Goal: Transaction & Acquisition: Purchase product/service

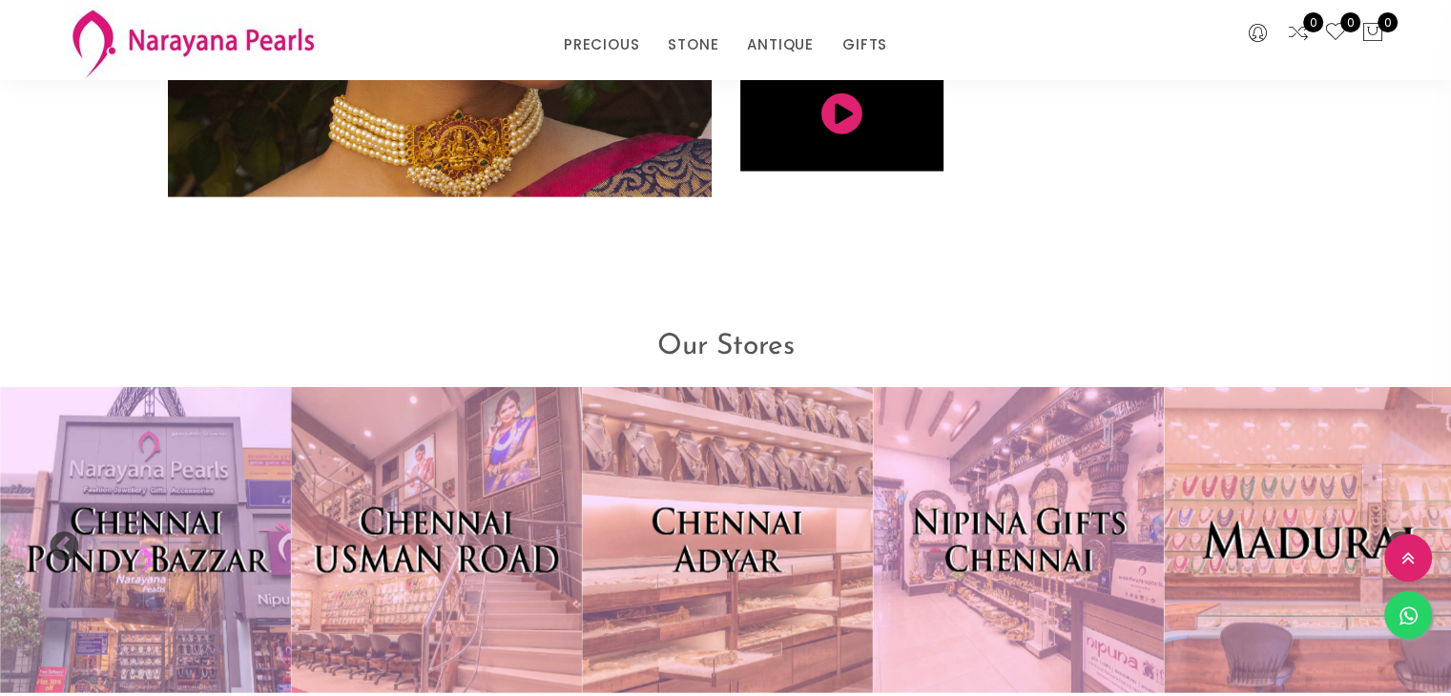
scroll to position [4300, 0]
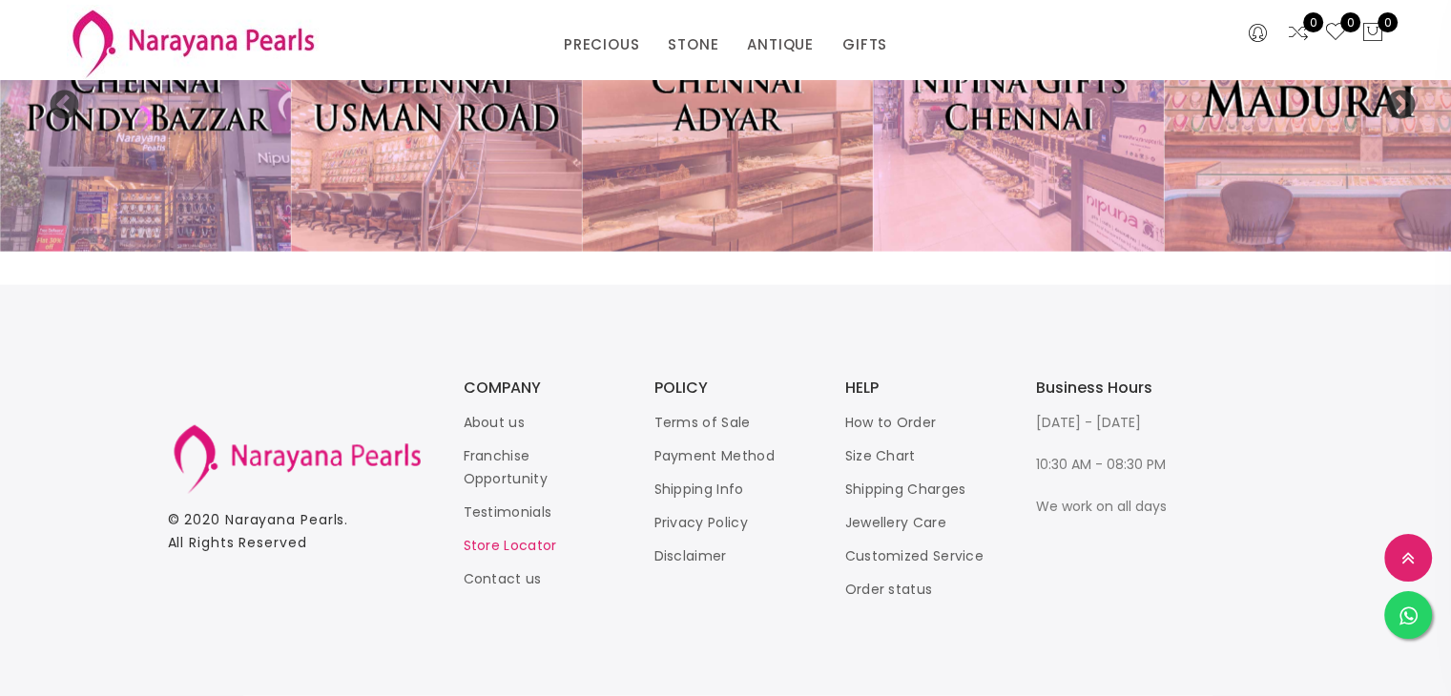
click at [508, 546] on link "Store Locator" at bounding box center [510, 545] width 93 height 19
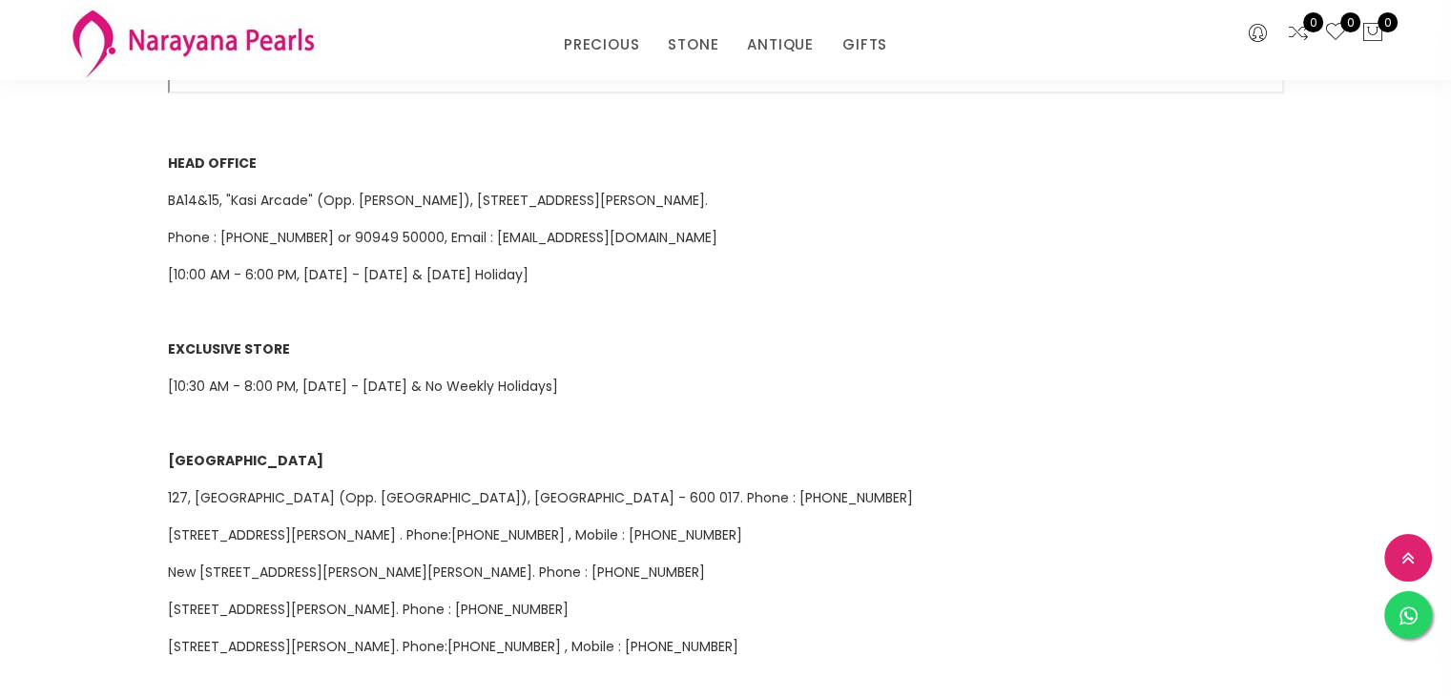
scroll to position [125, 0]
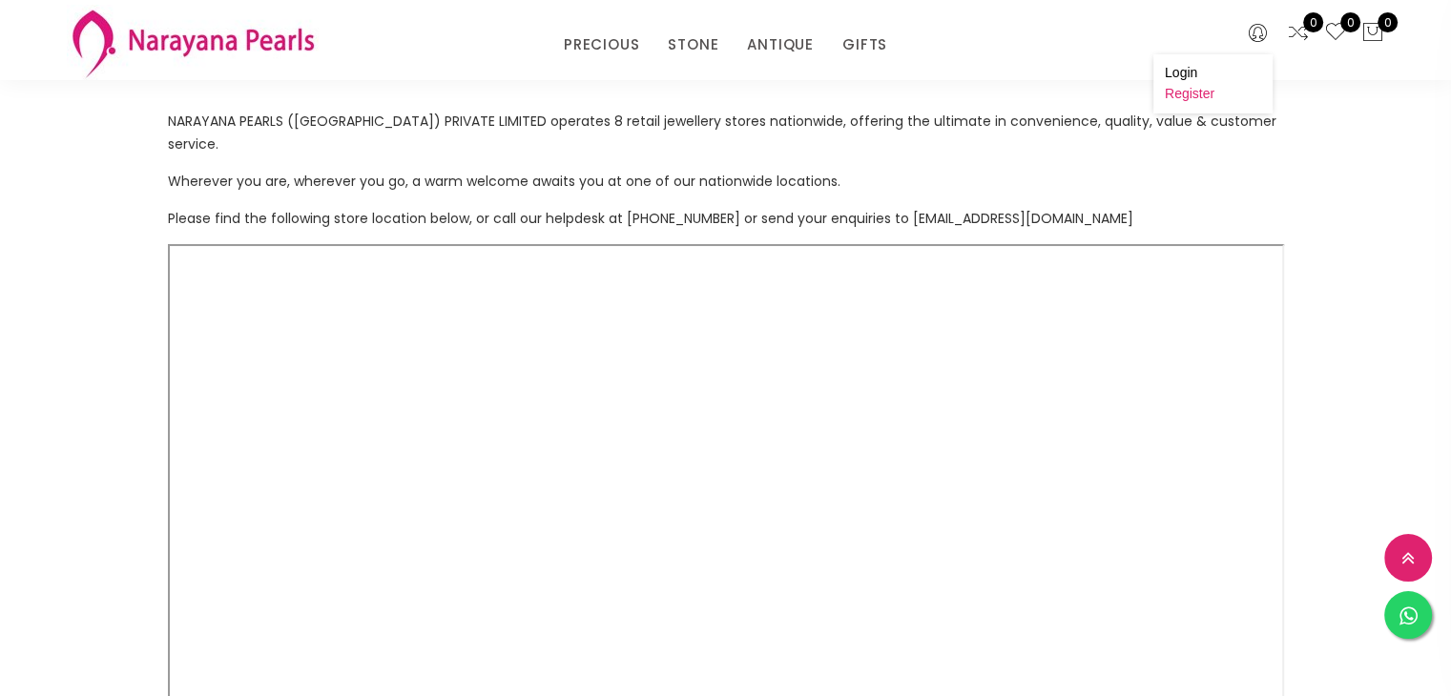
click at [1196, 101] on link "Register" at bounding box center [1190, 93] width 50 height 15
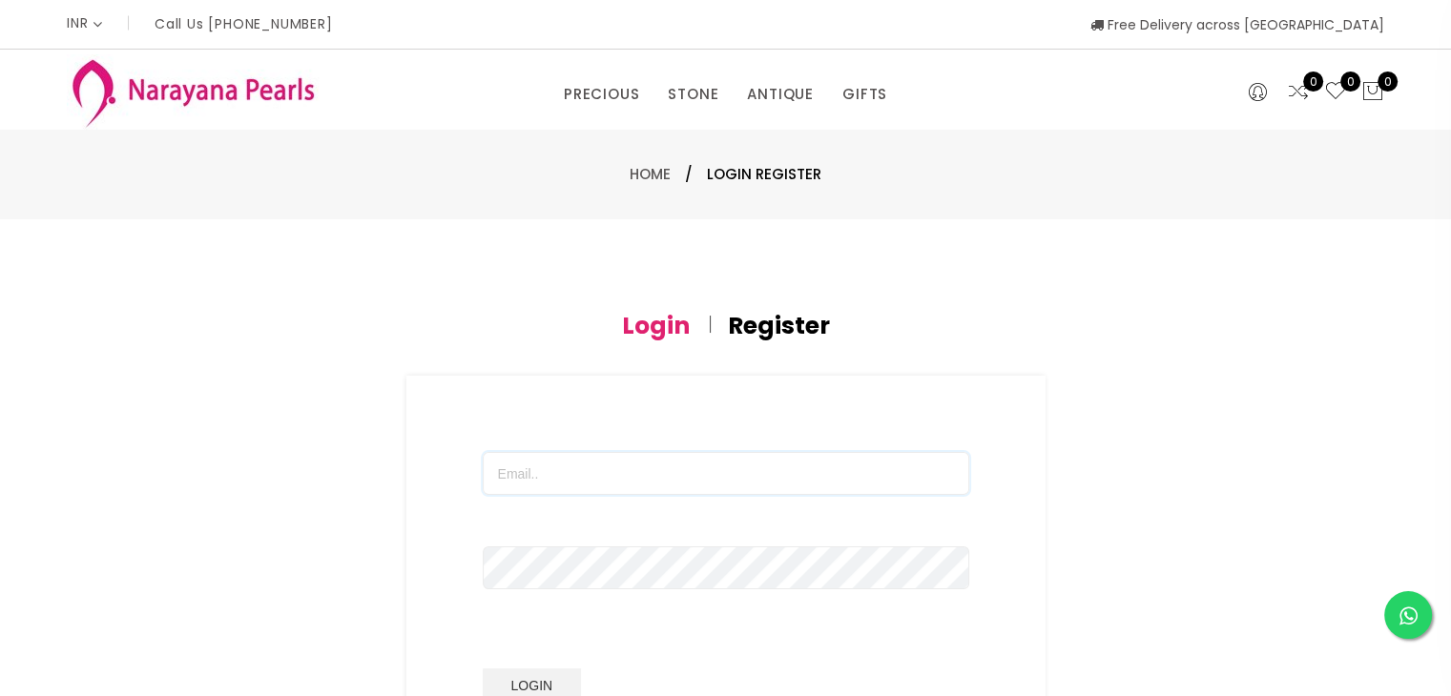
click at [599, 482] on input "text" at bounding box center [726, 473] width 486 height 43
type input "[EMAIL_ADDRESS][DOMAIN_NAME]"
click at [786, 316] on h4 "Register" at bounding box center [779, 326] width 102 height 23
click at [620, 523] on div at bounding box center [726, 488] width 486 height 72
click at [594, 482] on input "text" at bounding box center [726, 473] width 486 height 43
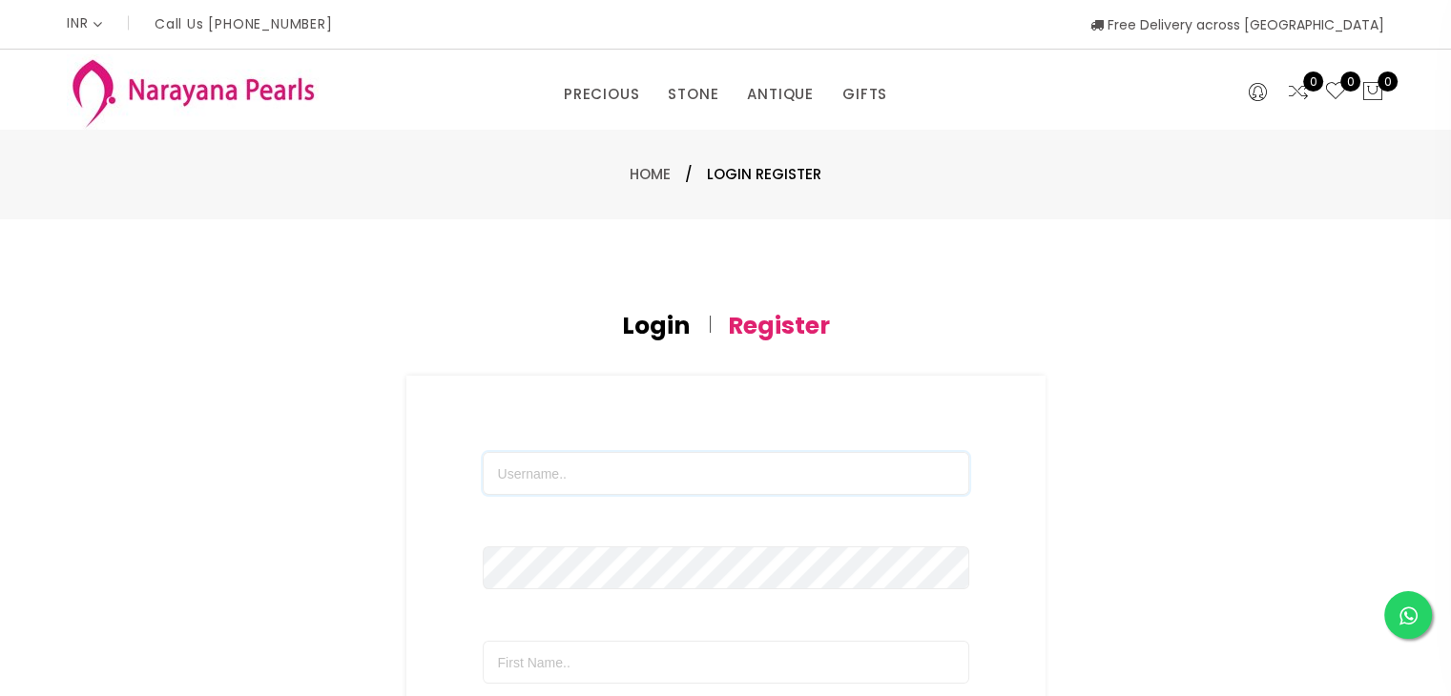
type input "[EMAIL_ADDRESS][DOMAIN_NAME]"
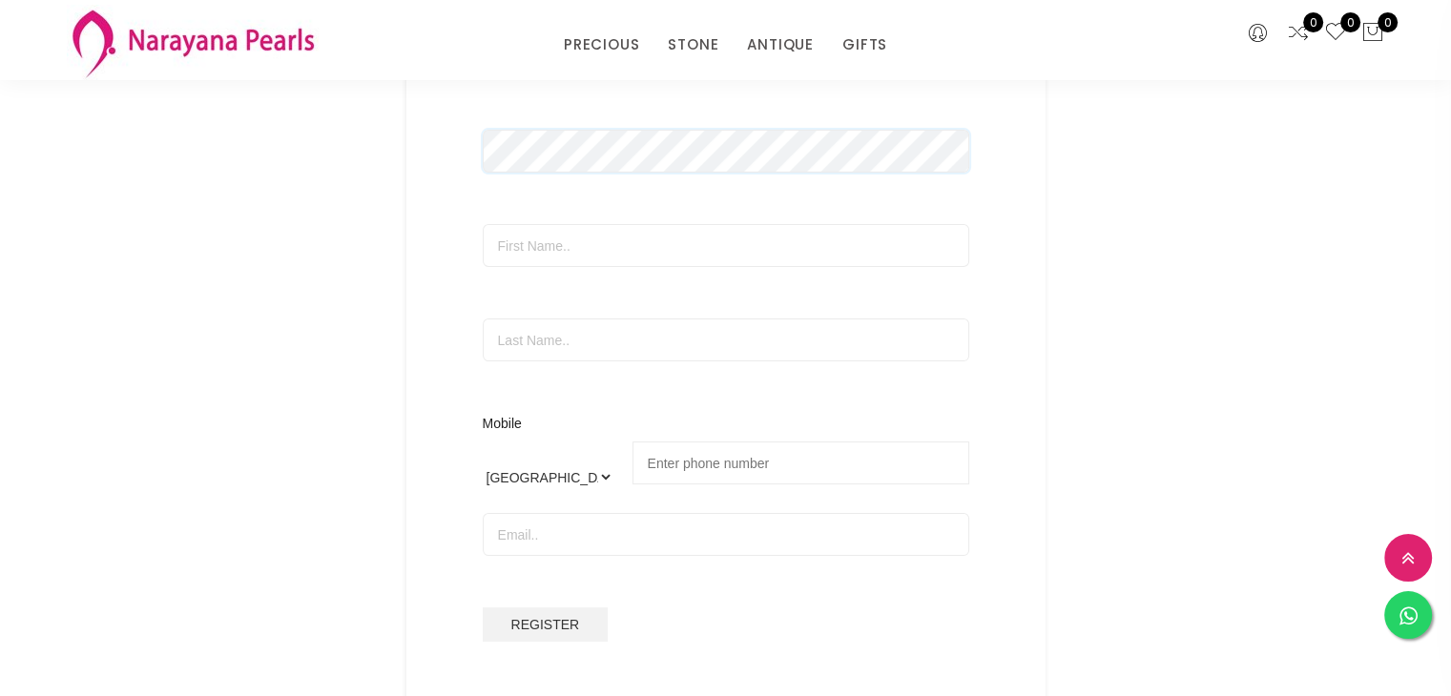
scroll to position [376, 0]
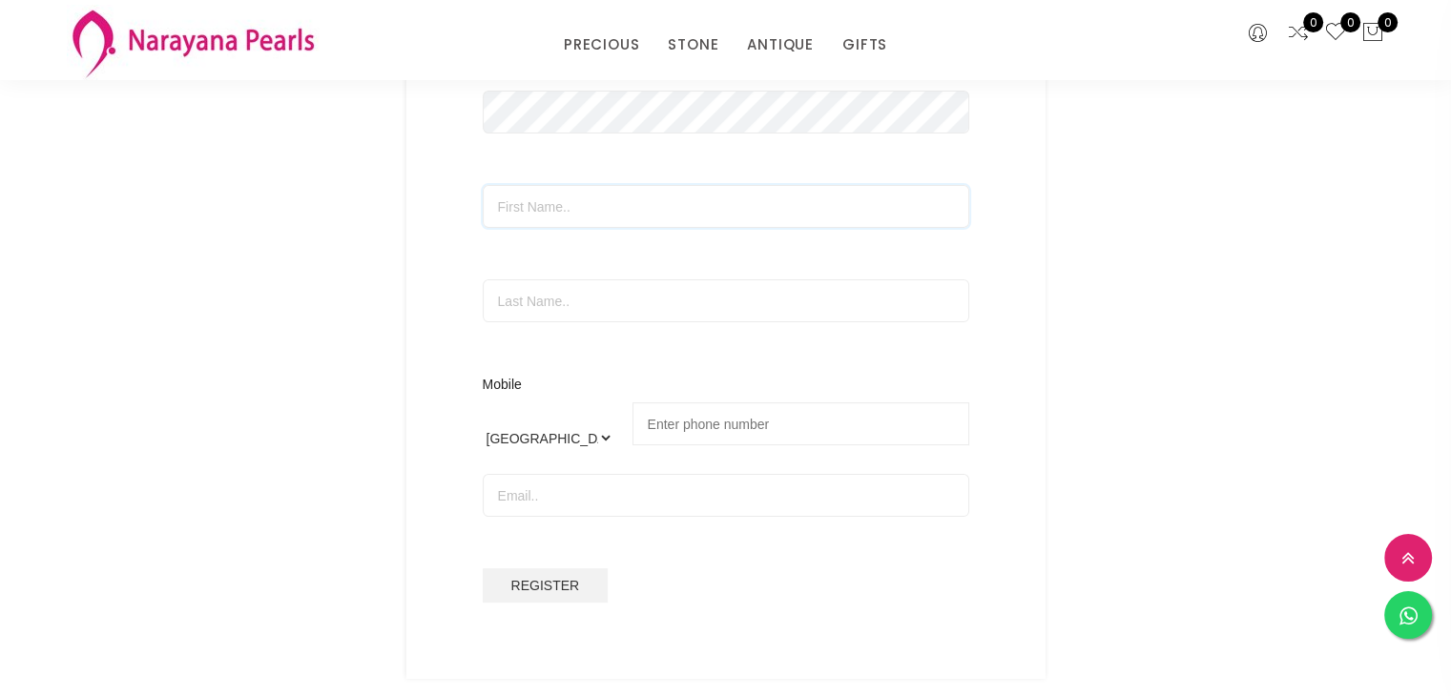
click at [621, 210] on input "text" at bounding box center [726, 206] width 486 height 43
type input "[PERSON_NAME]"
type input "VG"
click at [659, 404] on input "tel" at bounding box center [800, 424] width 337 height 43
click at [601, 436] on select "International [GEOGRAPHIC_DATA] [GEOGRAPHIC_DATA] [GEOGRAPHIC_DATA] [GEOGRAPHIC…" at bounding box center [548, 439] width 131 height 72
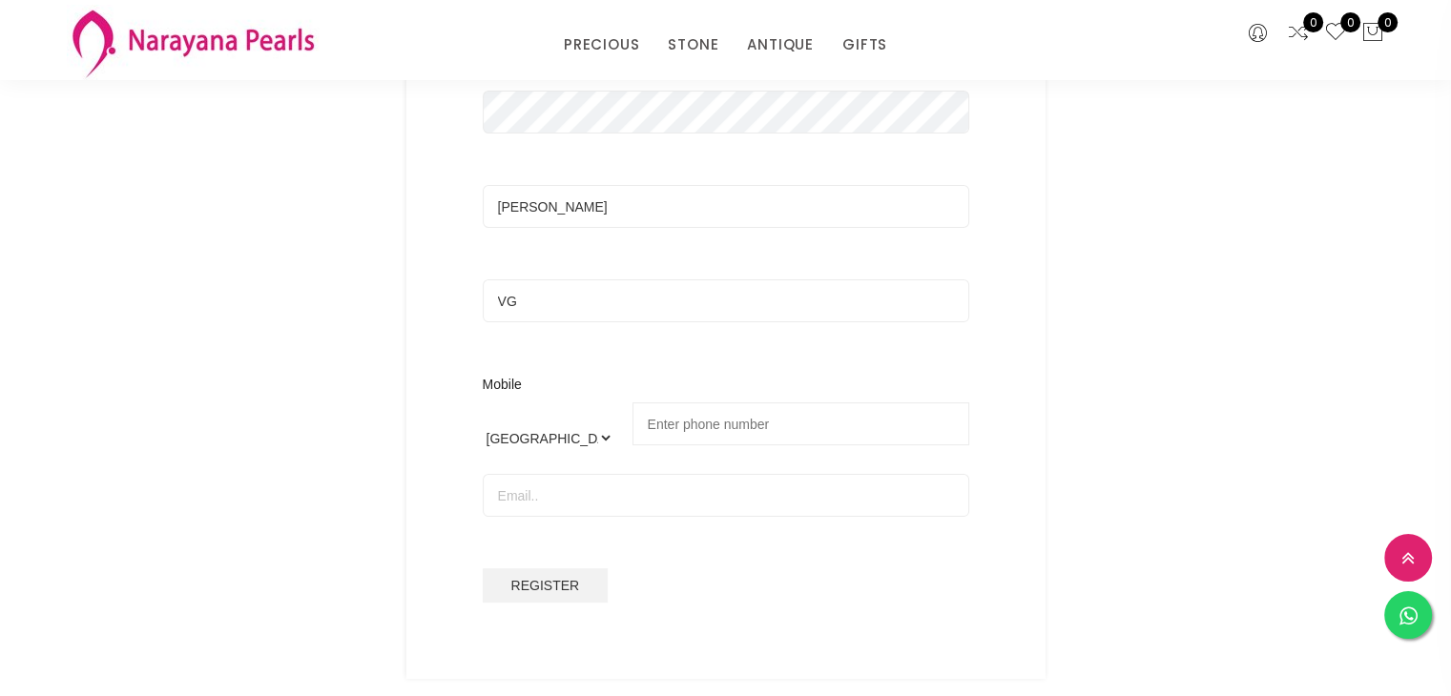
click at [756, 436] on input "tel" at bounding box center [800, 424] width 337 height 43
type input "91768 86623"
click at [683, 476] on input "email" at bounding box center [726, 495] width 486 height 43
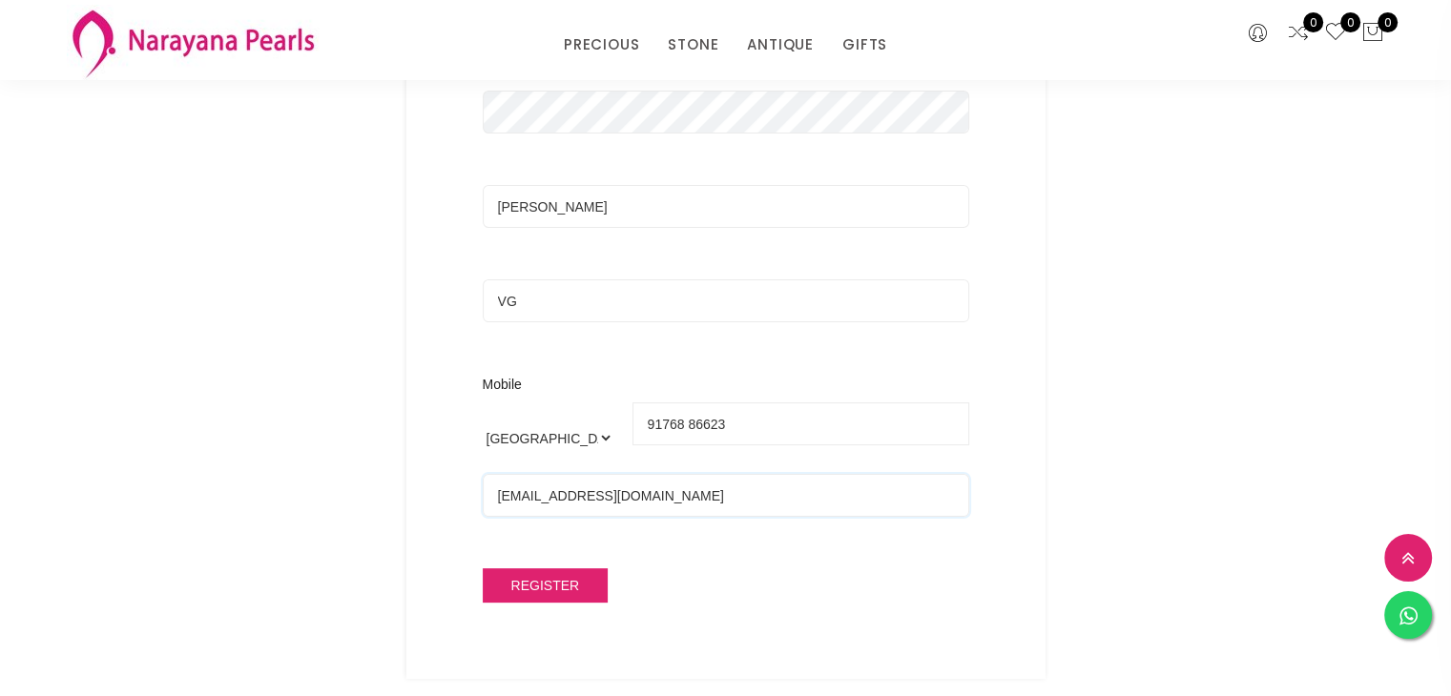
type input "[EMAIL_ADDRESS][DOMAIN_NAME]"
click at [542, 578] on span "Register" at bounding box center [545, 585] width 69 height 15
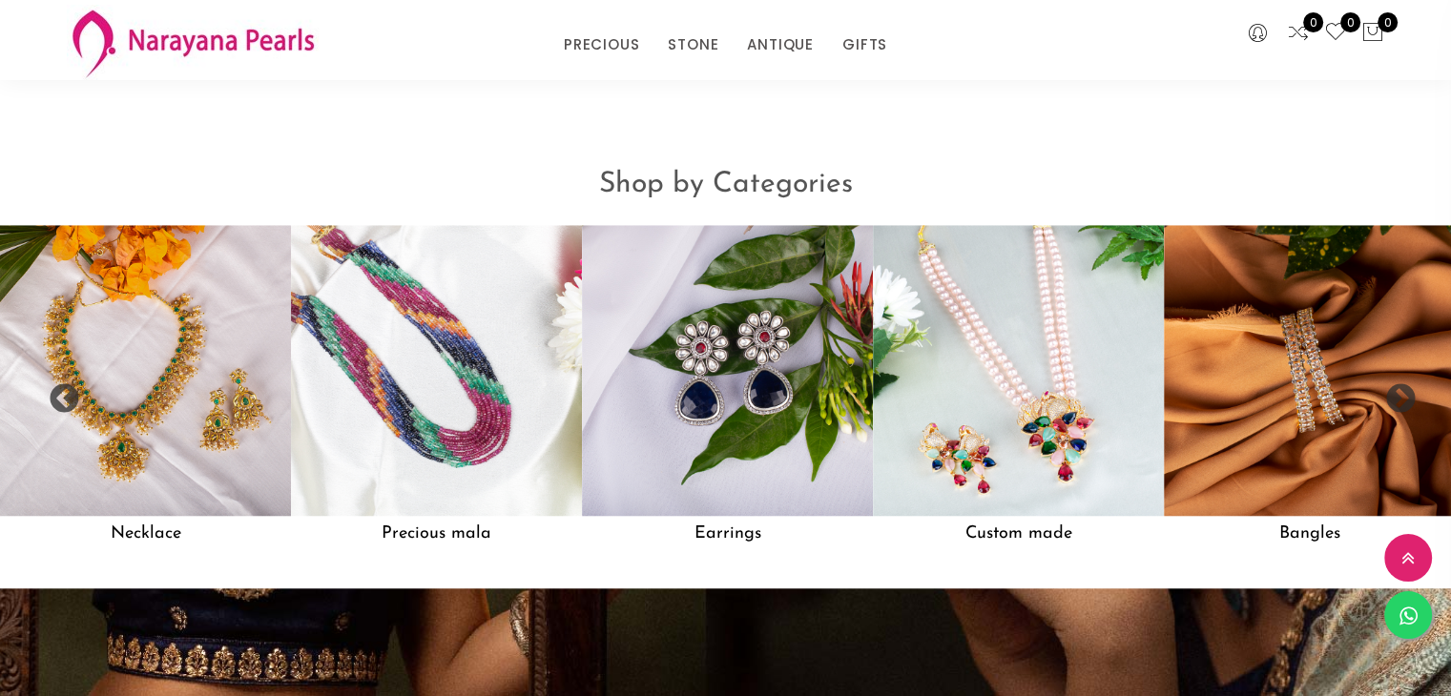
scroll to position [1568, 0]
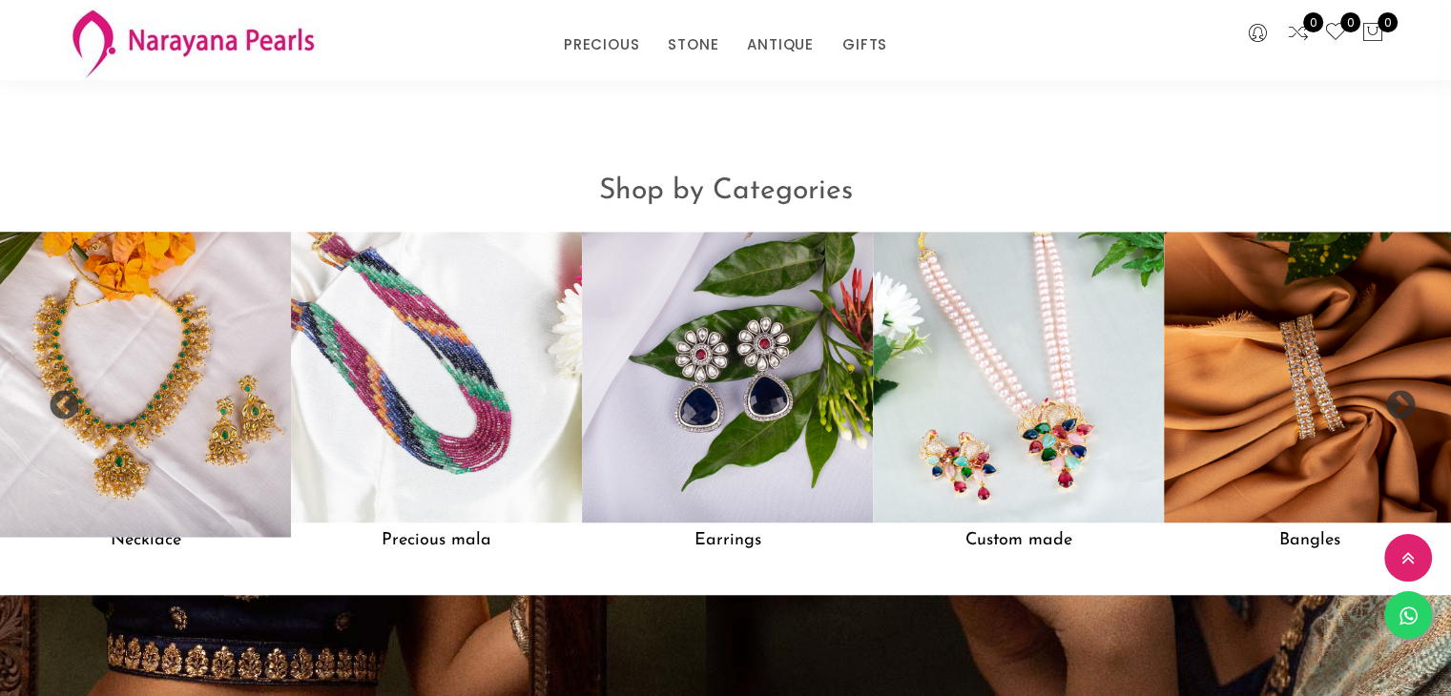
click at [132, 452] on img at bounding box center [146, 377] width 321 height 321
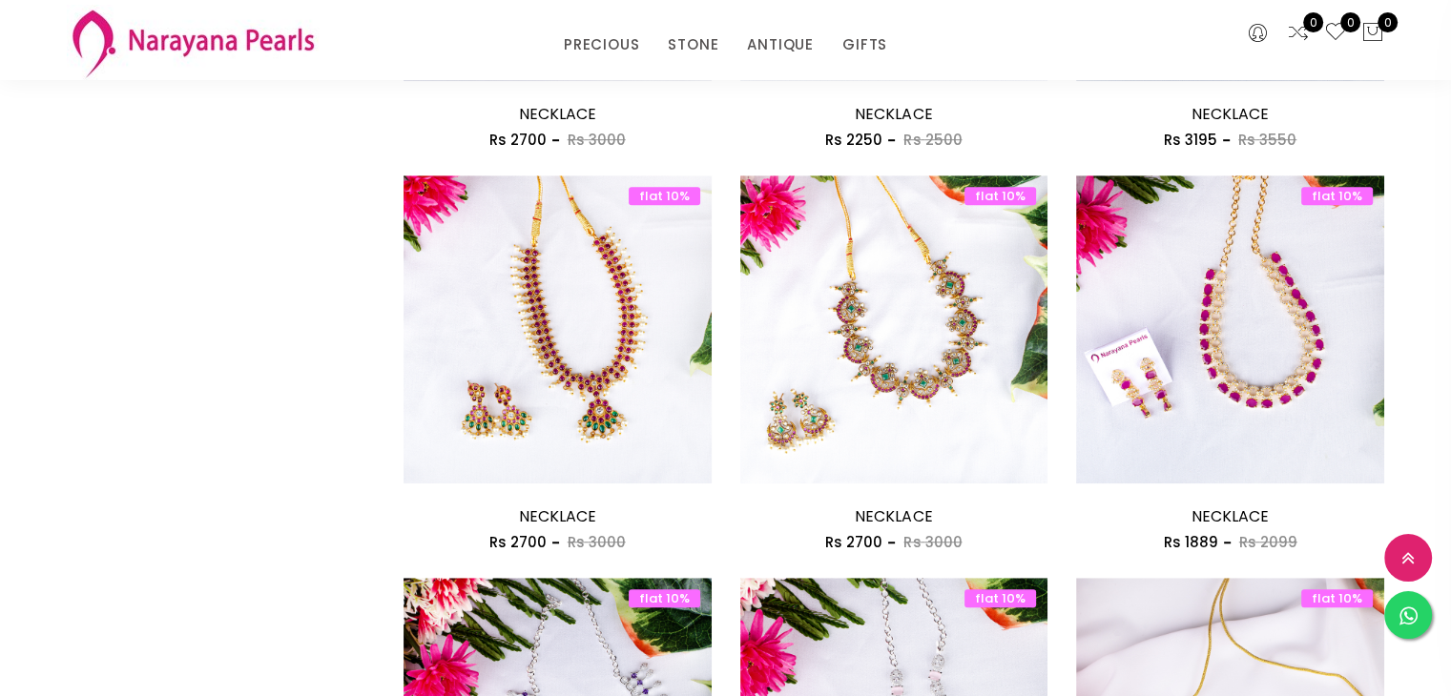
scroll to position [1331, 0]
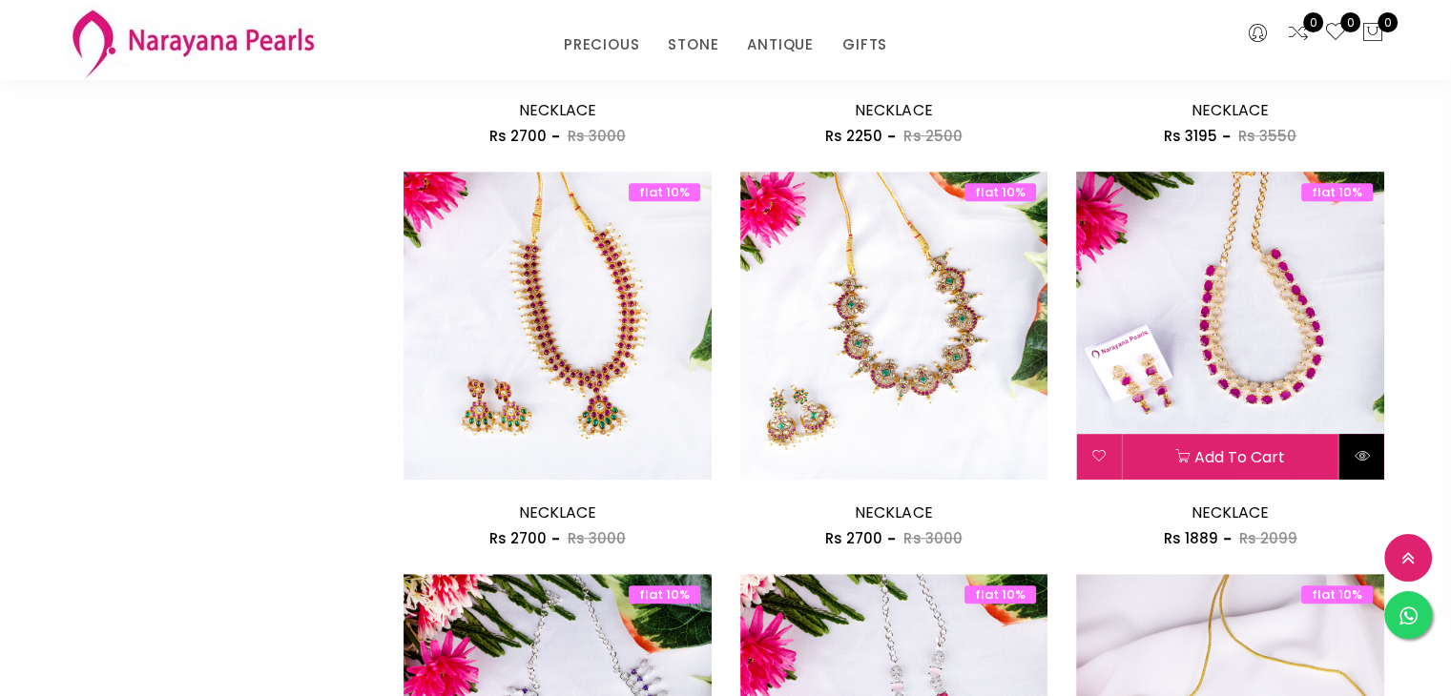
click at [1366, 454] on icon at bounding box center [1362, 455] width 15 height 15
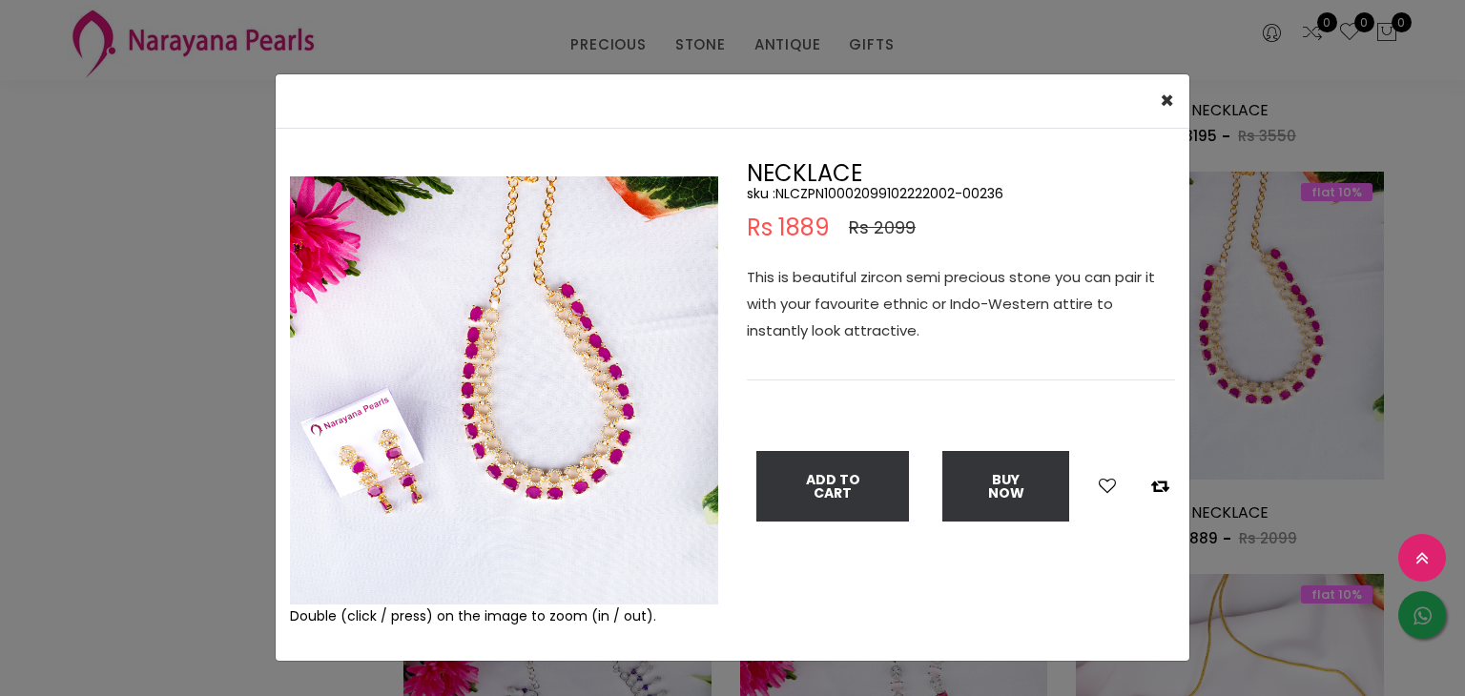
click at [448, 451] on img at bounding box center [504, 390] width 428 height 428
click at [463, 429] on img at bounding box center [504, 390] width 428 height 428
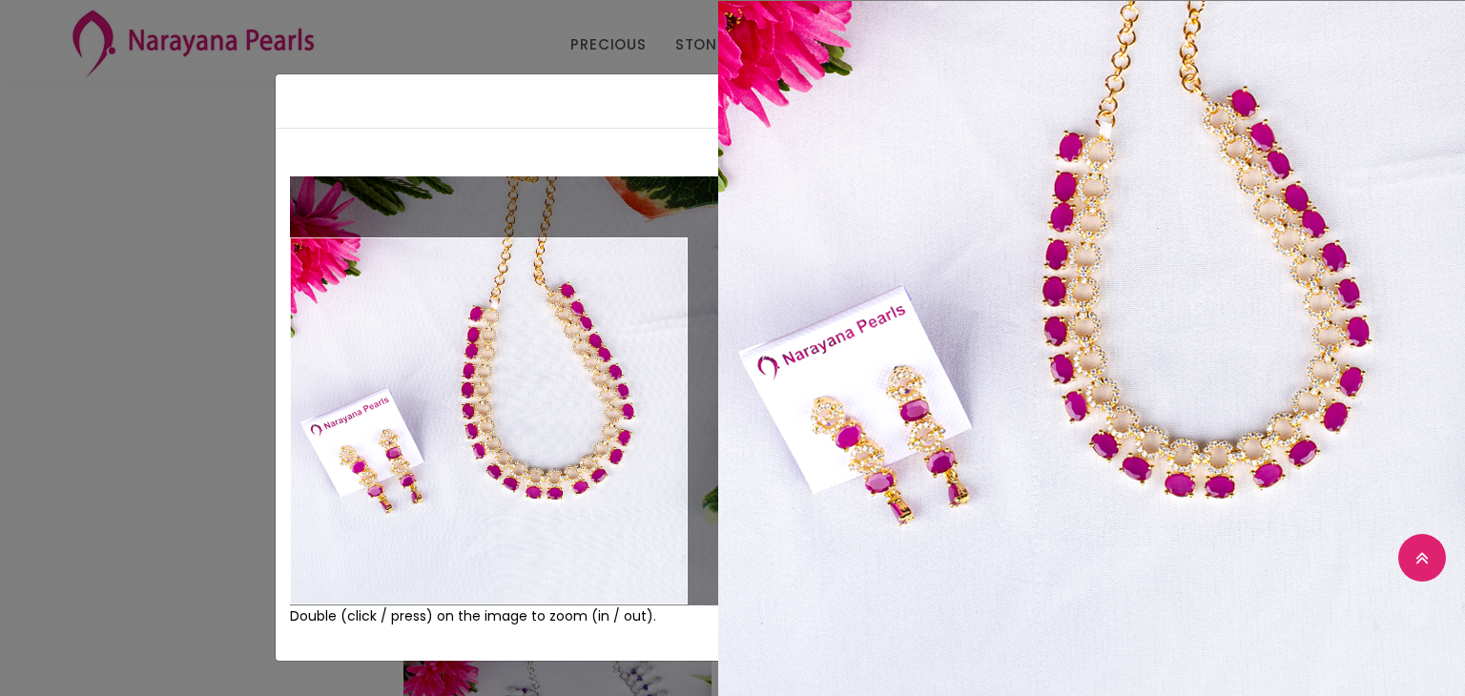
click at [201, 485] on div "× Close Double (click / press) on the image to zoom (in / out). NECKLACE sku : …" at bounding box center [732, 348] width 1465 height 696
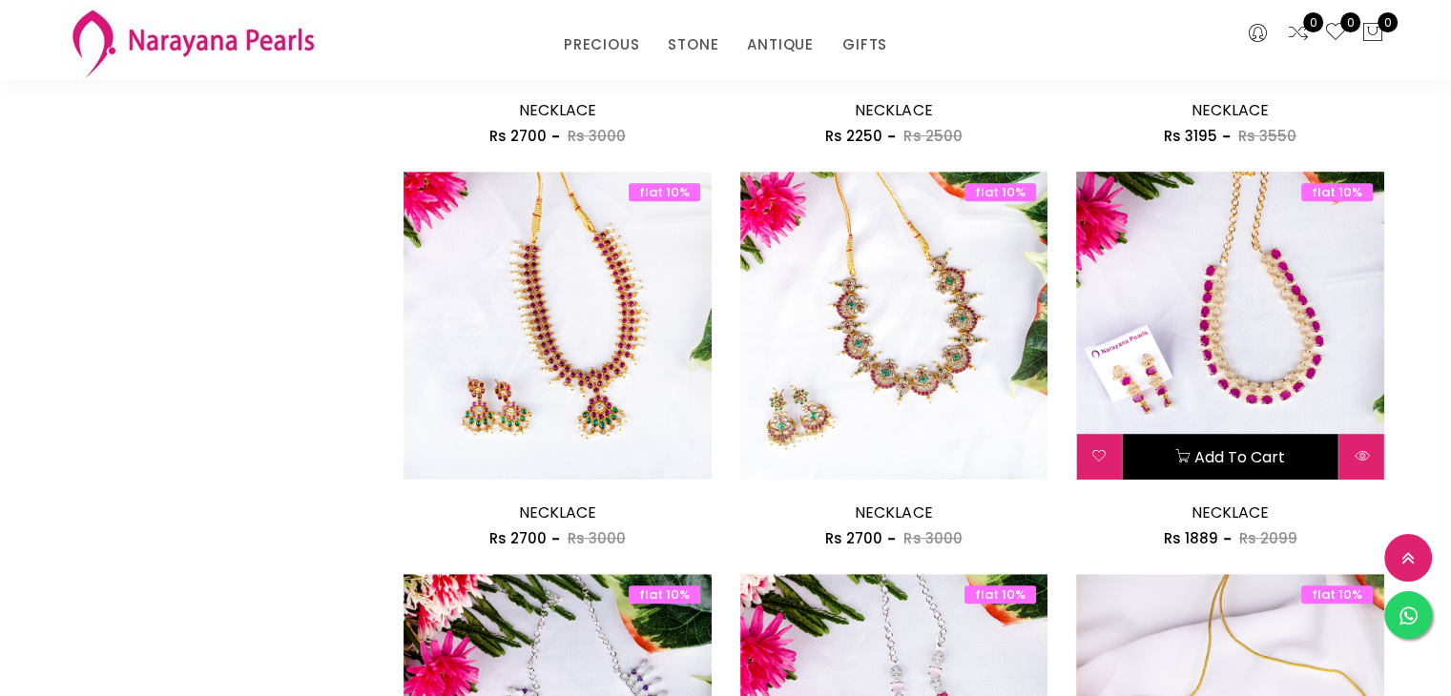
click at [1196, 465] on button "Add to cart" at bounding box center [1230, 457] width 217 height 46
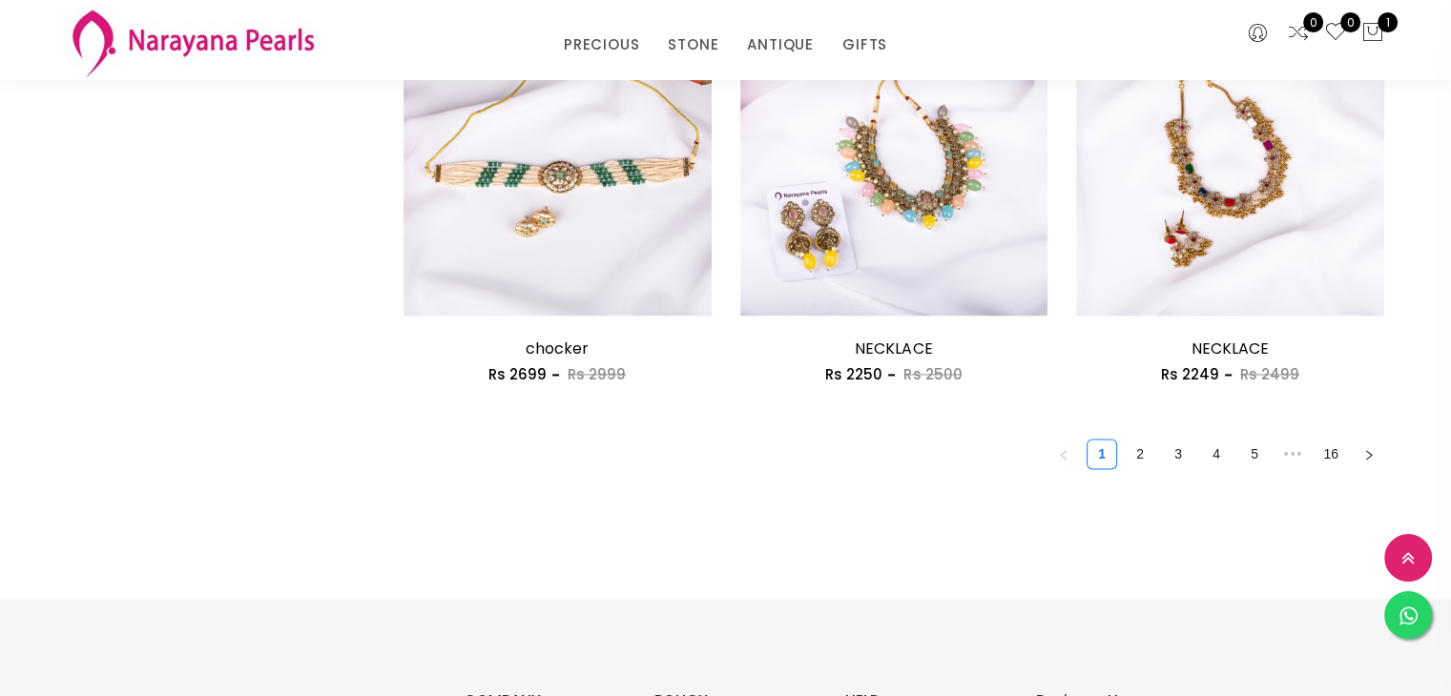
scroll to position [2679, 0]
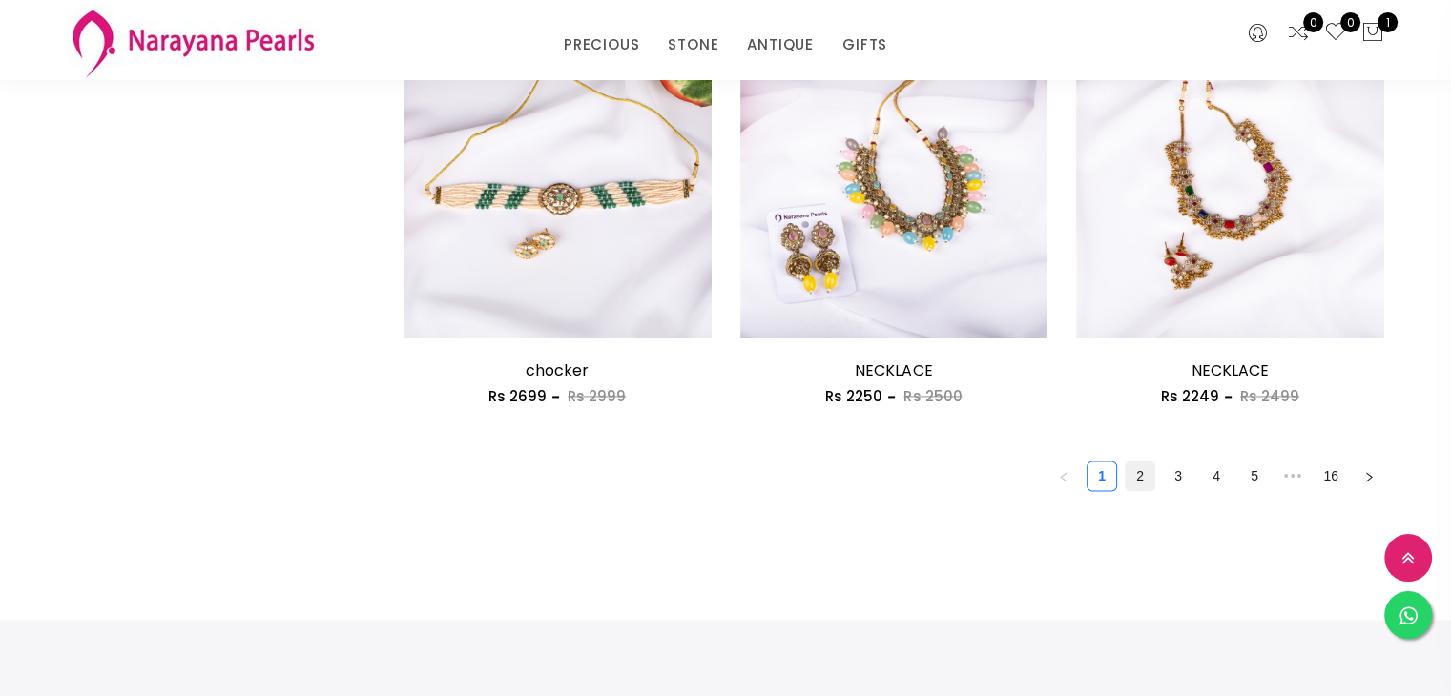
click at [1135, 478] on link "2" at bounding box center [1140, 476] width 29 height 29
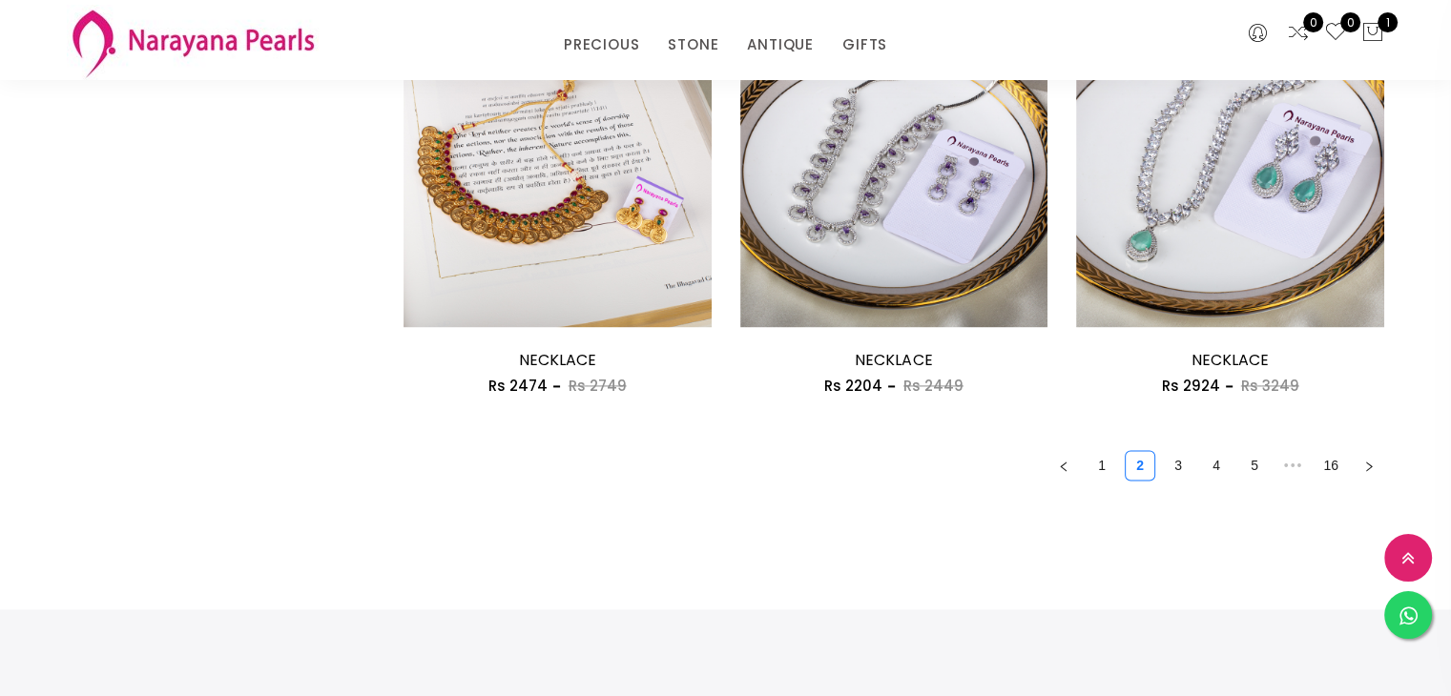
scroll to position [2703, 0]
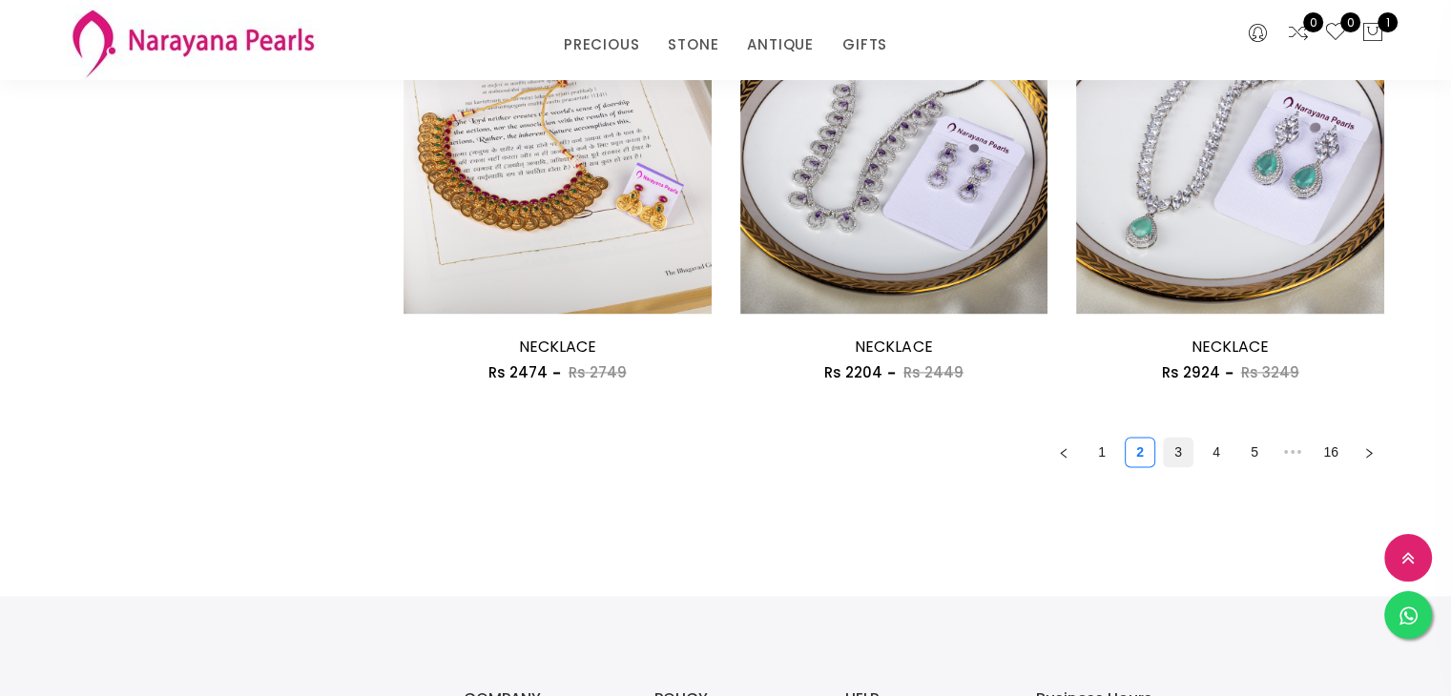
click at [1179, 459] on link "3" at bounding box center [1178, 452] width 29 height 29
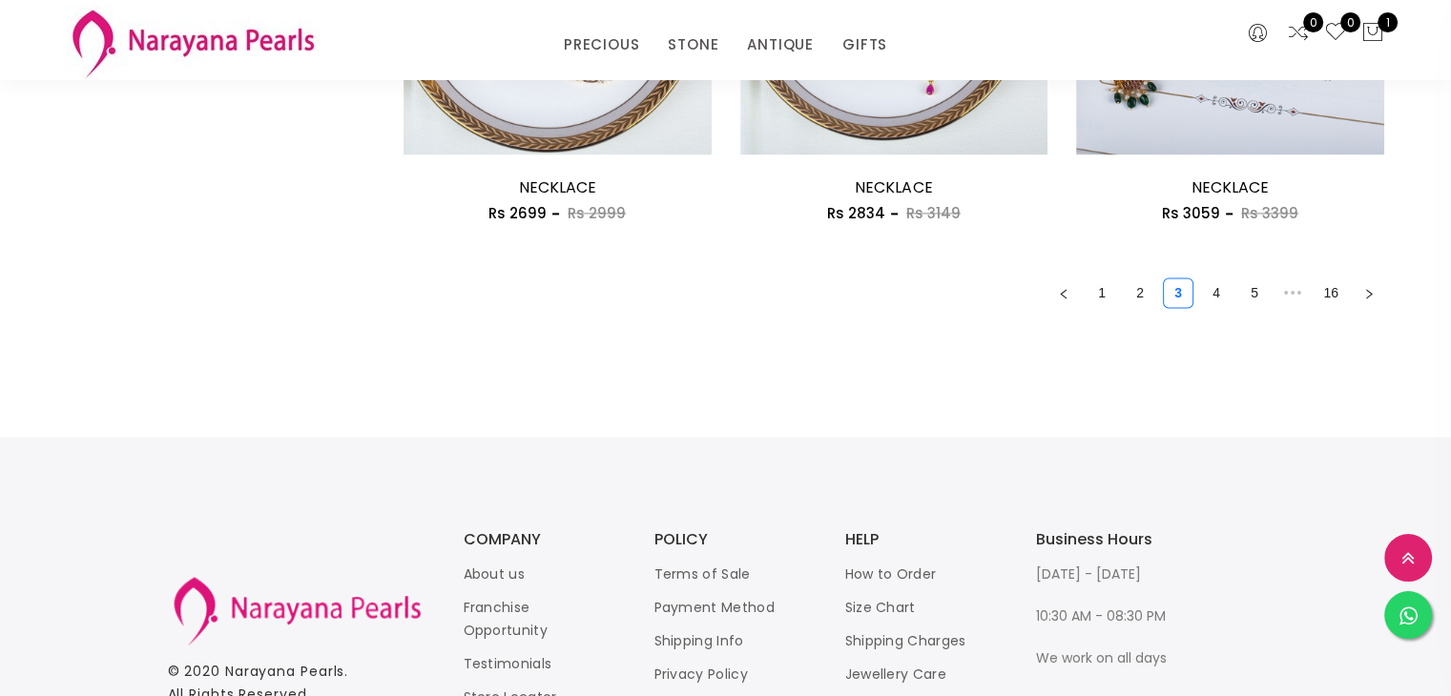
scroll to position [2880, 0]
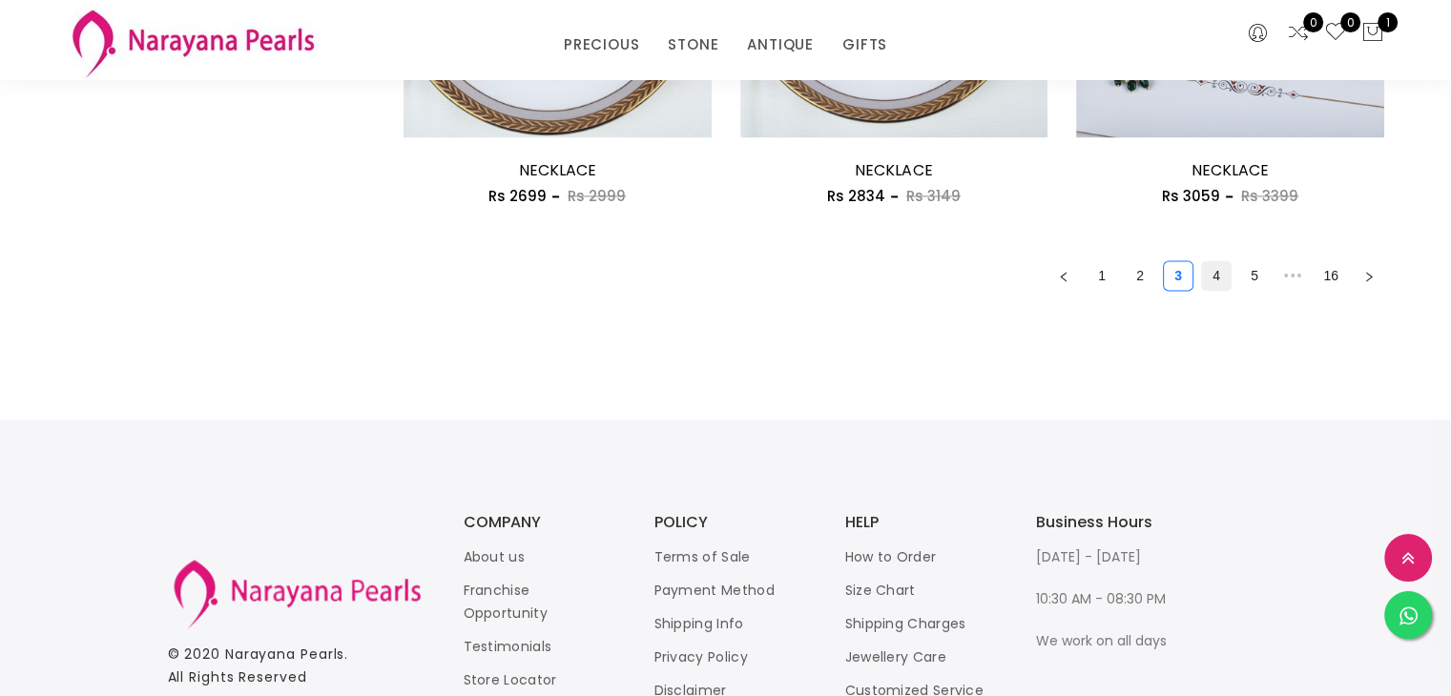
click at [1223, 274] on link "4" at bounding box center [1216, 275] width 29 height 29
